Goal: Navigation & Orientation: Find specific page/section

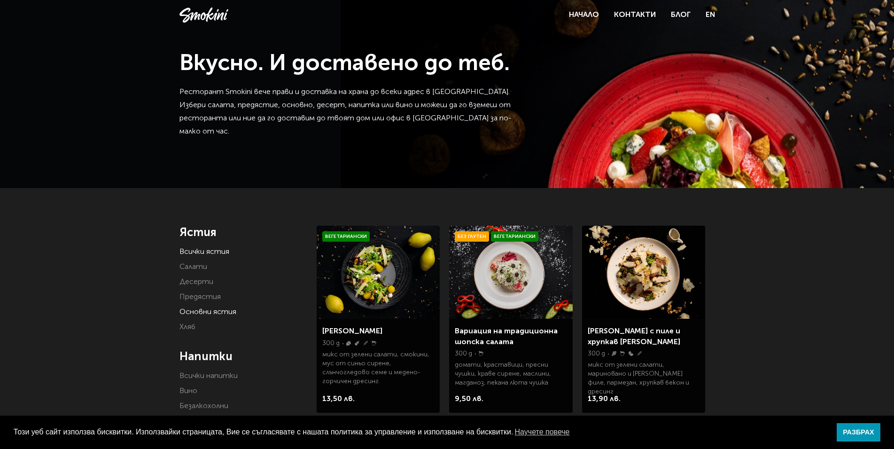
click at [221, 312] on link "Основни ястия" at bounding box center [208, 312] width 57 height 8
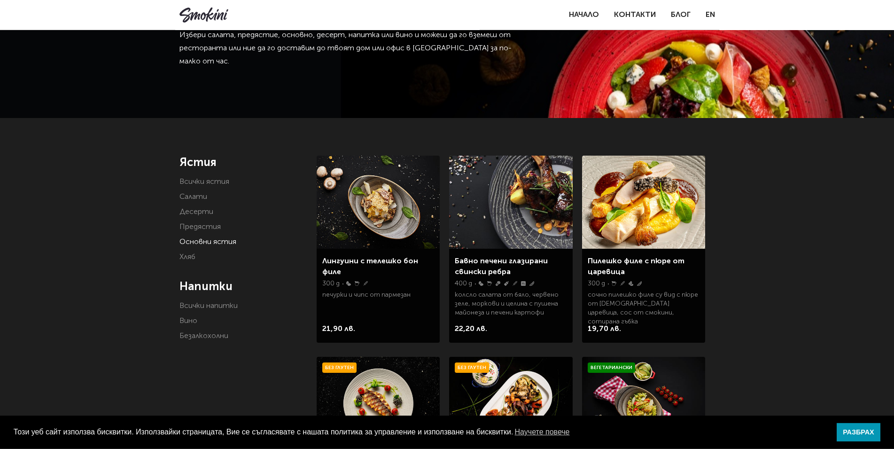
scroll to position [48, 0]
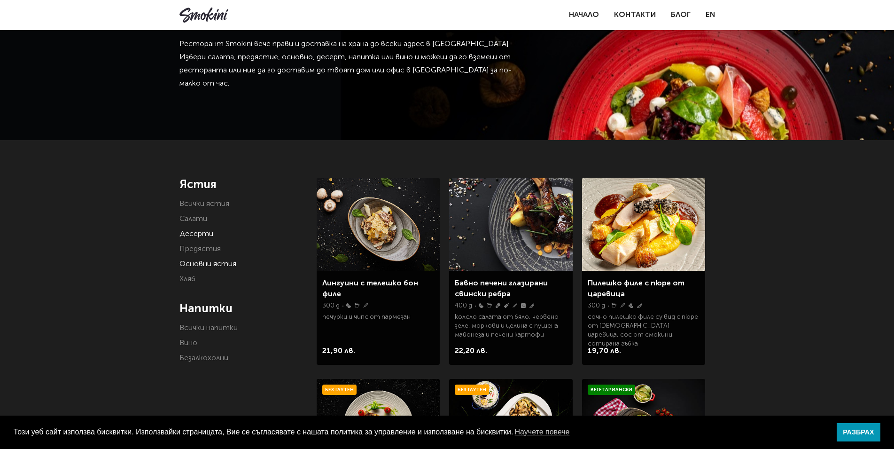
click at [203, 236] on link "Десерти" at bounding box center [197, 234] width 34 height 8
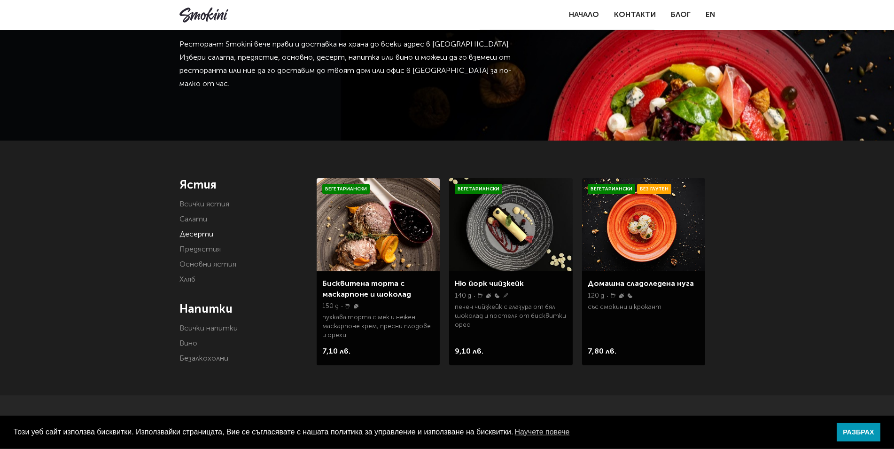
scroll to position [48, 0]
click at [214, 250] on link "Предястия" at bounding box center [200, 249] width 41 height 8
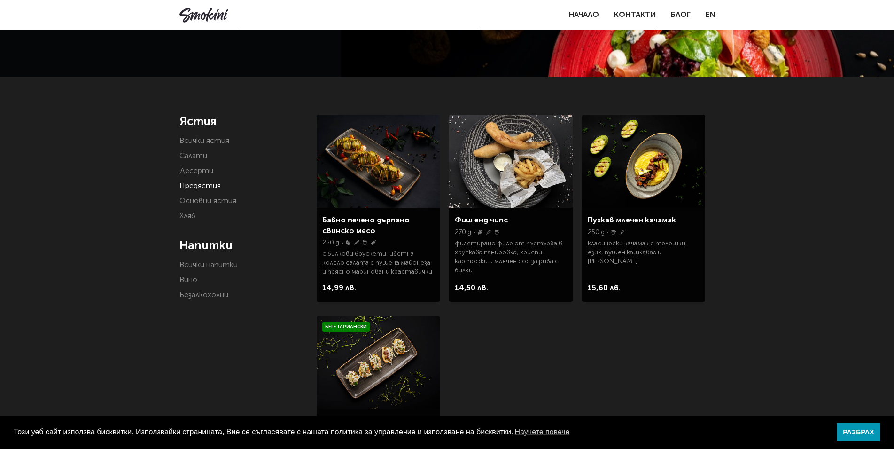
scroll to position [96, 0]
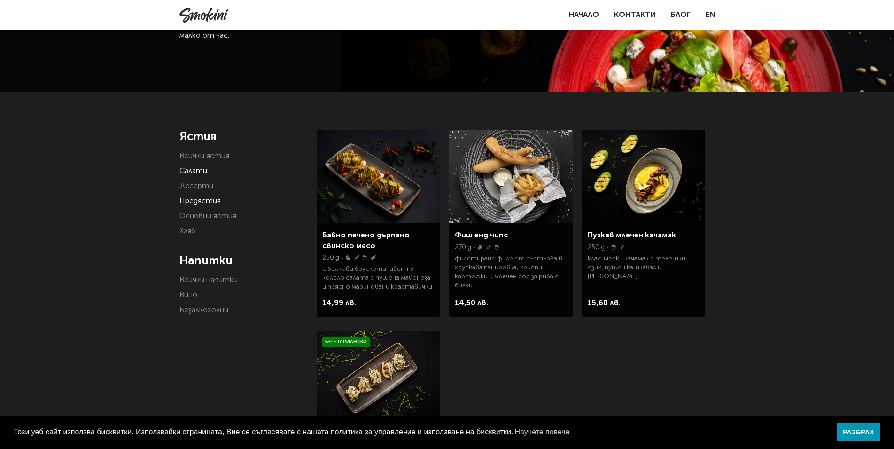
click at [200, 172] on link "Салати" at bounding box center [194, 171] width 28 height 8
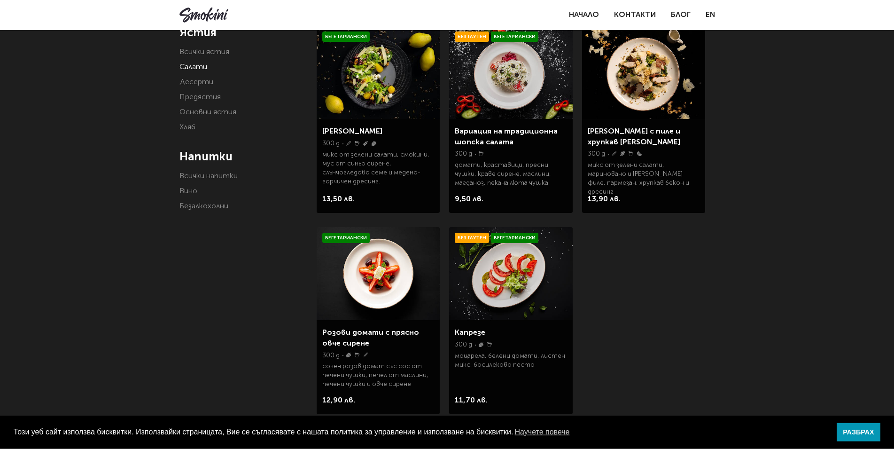
scroll to position [192, 0]
